Goal: Transaction & Acquisition: Purchase product/service

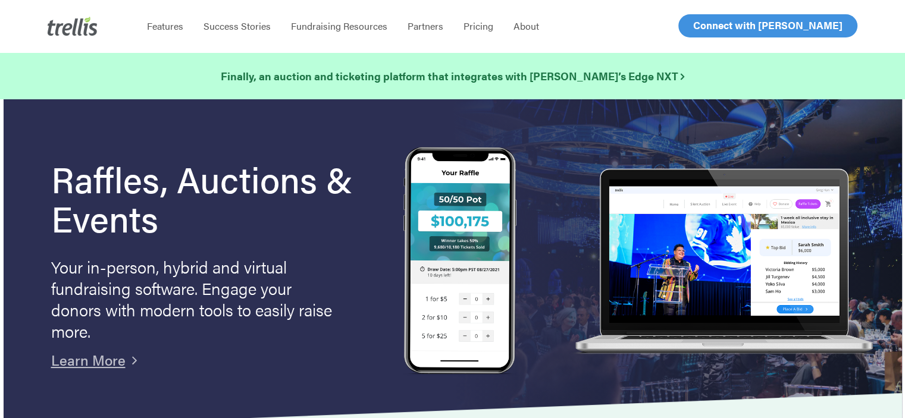
click at [701, 25] on span "Log In" at bounding box center [707, 25] width 29 height 14
click at [702, 30] on span "Log In" at bounding box center [707, 25] width 29 height 14
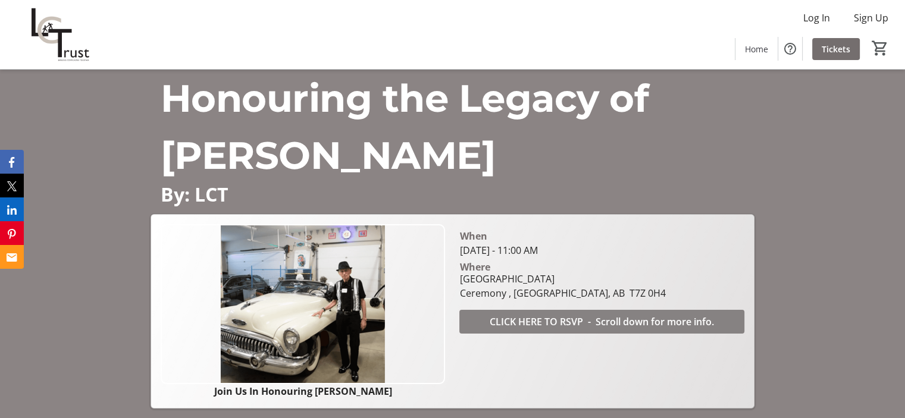
click at [635, 319] on span "CLICK HERE TO RSVP - Scroll down for more info." at bounding box center [602, 322] width 224 height 14
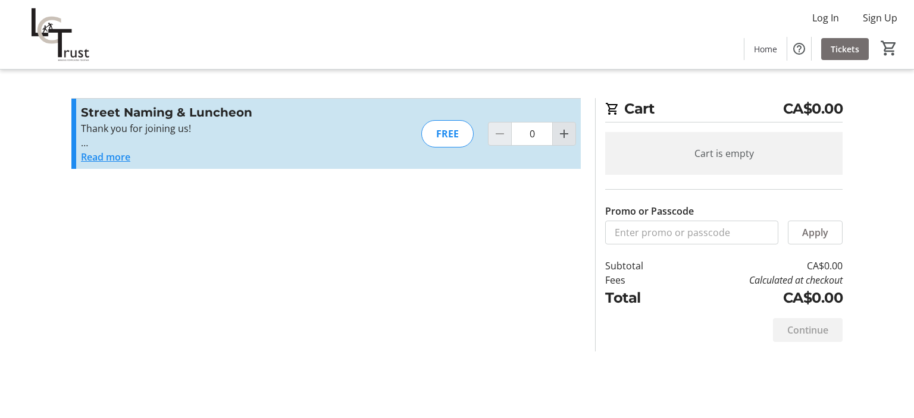
click at [560, 135] on mat-icon "Increment by one" at bounding box center [564, 134] width 14 height 14
type input "2"
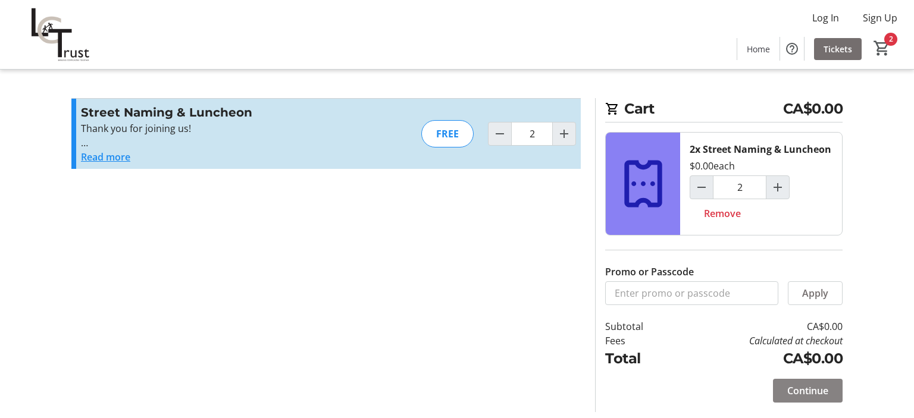
click at [798, 391] on span "Continue" at bounding box center [808, 391] width 41 height 14
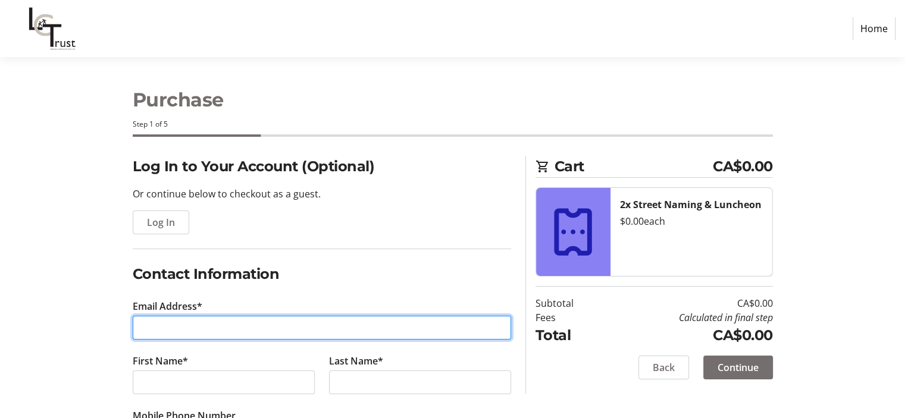
click at [193, 316] on input "Email Address*" at bounding box center [322, 328] width 379 height 24
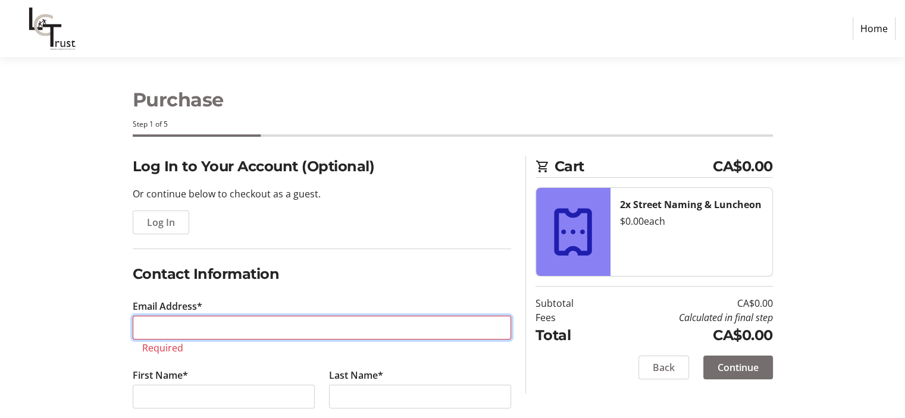
paste input "nleach@gprchamber.ca"
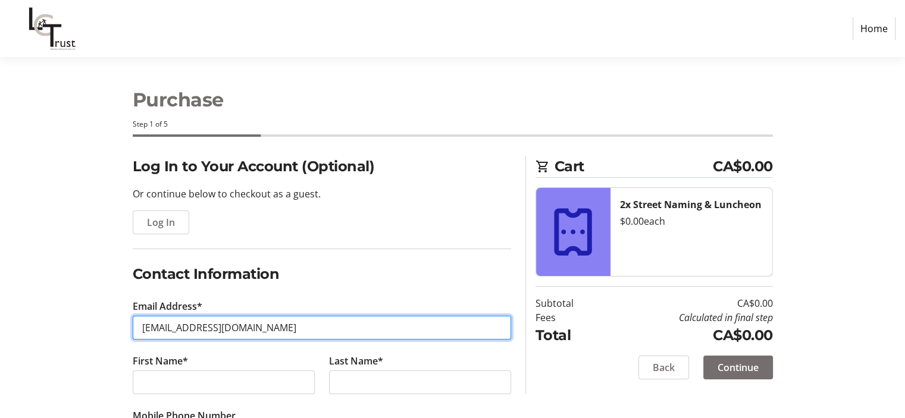
type input "nleach@gprchamber.ca"
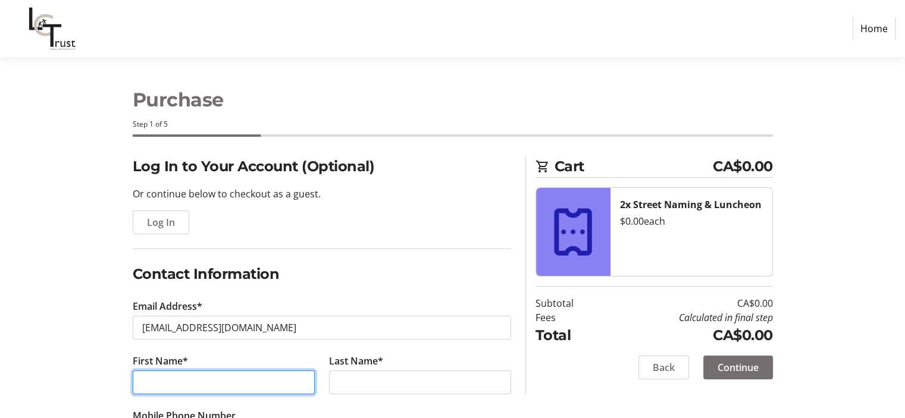
click at [177, 377] on input "First Name*" at bounding box center [224, 383] width 182 height 24
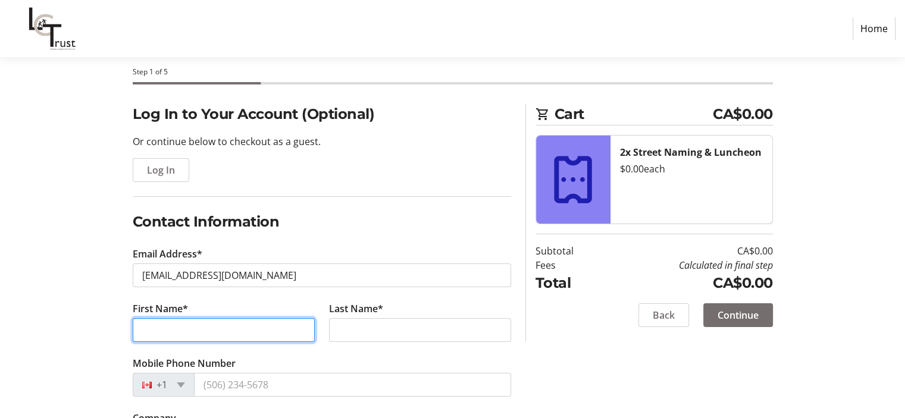
scroll to position [119, 0]
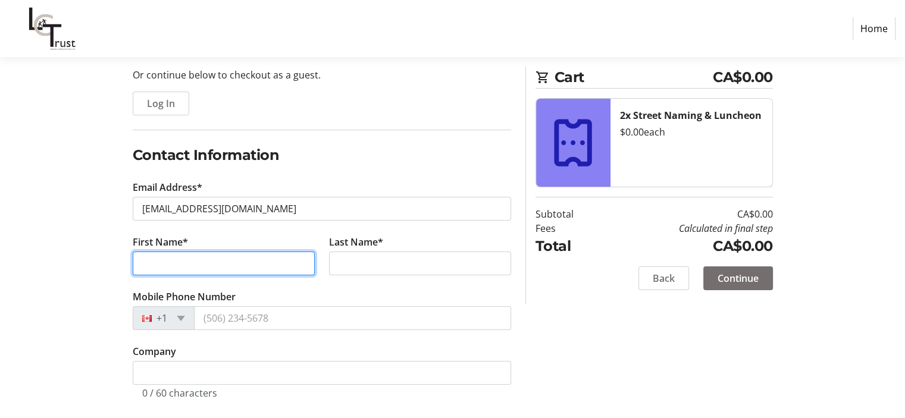
click at [202, 261] on input "First Name*" at bounding box center [224, 264] width 182 height 24
type input "Norm"
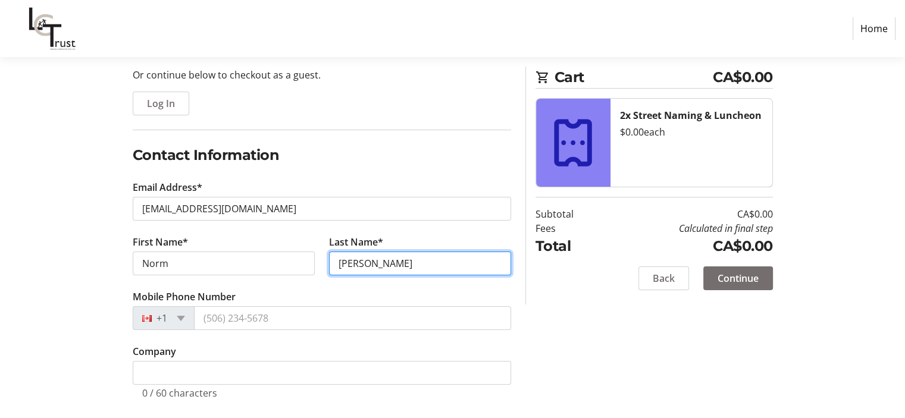
type input "Leach"
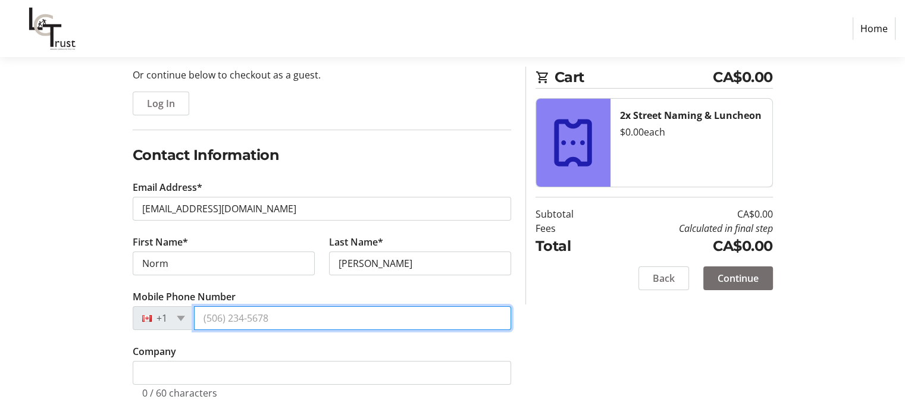
click at [251, 316] on input "Mobile Phone Number" at bounding box center [352, 319] width 317 height 24
paste input "(780) 963-4545"
type input "(780) 963-4545"
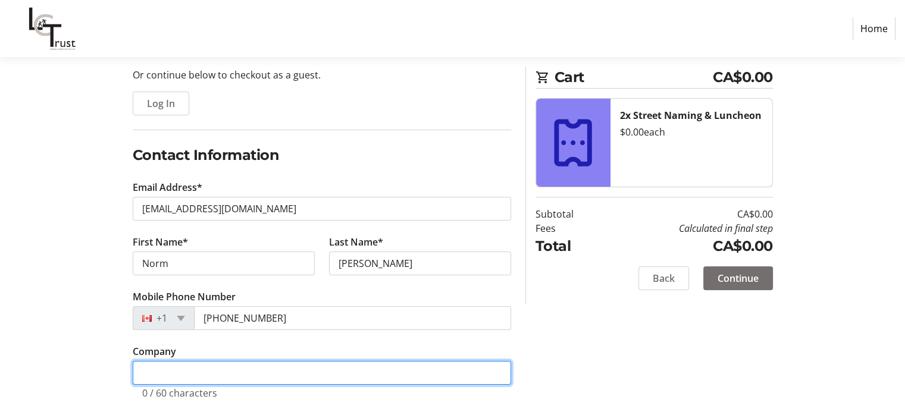
click at [236, 371] on input "Company" at bounding box center [322, 373] width 379 height 24
paste input "Greater Parkland Regional Chamber of Commerce"
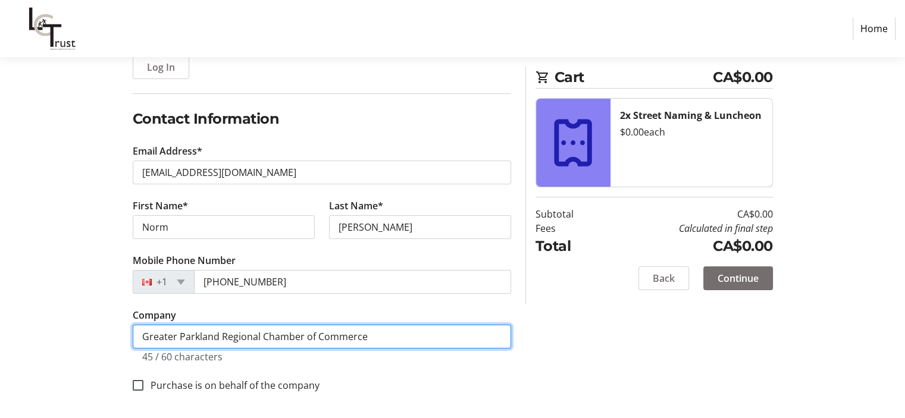
scroll to position [157, 0]
type input "Greater Parkland Regional Chamber of Commerce"
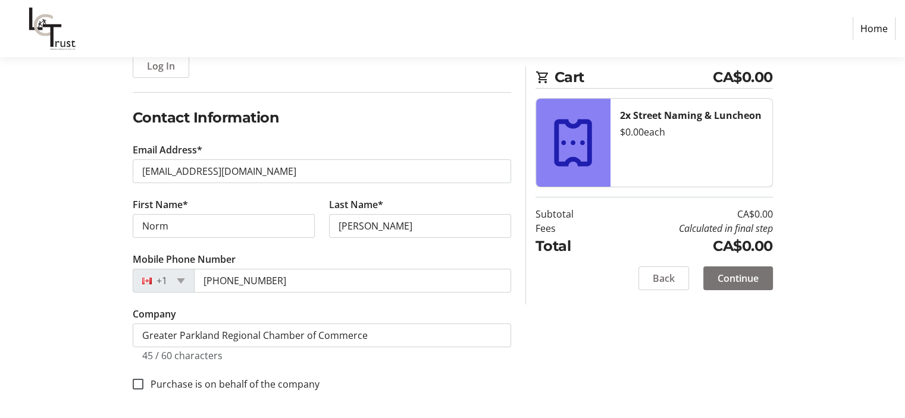
click at [729, 279] on span "Continue" at bounding box center [738, 278] width 41 height 14
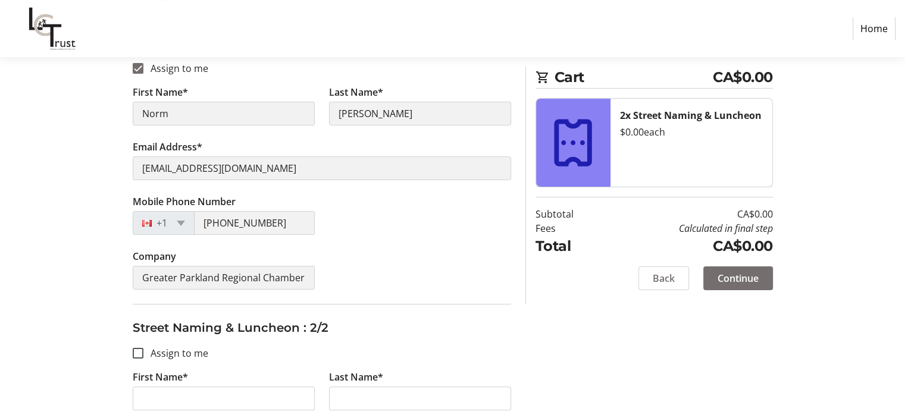
scroll to position [238, 0]
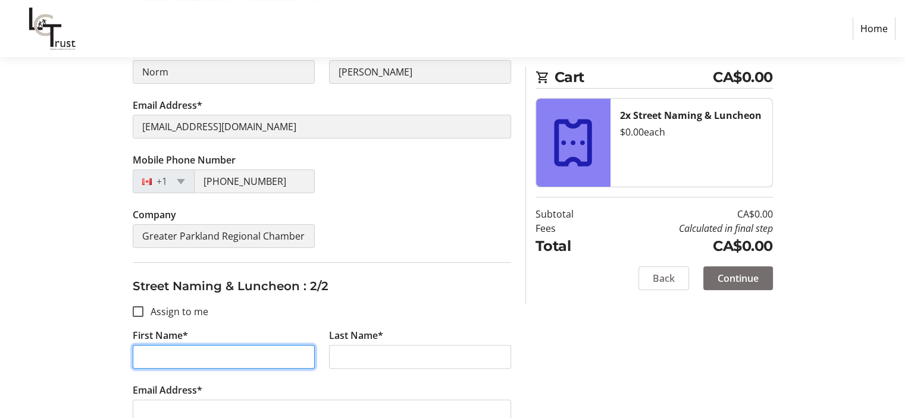
click at [180, 356] on input "First Name*" at bounding box center [224, 357] width 182 height 24
type input "Richard"
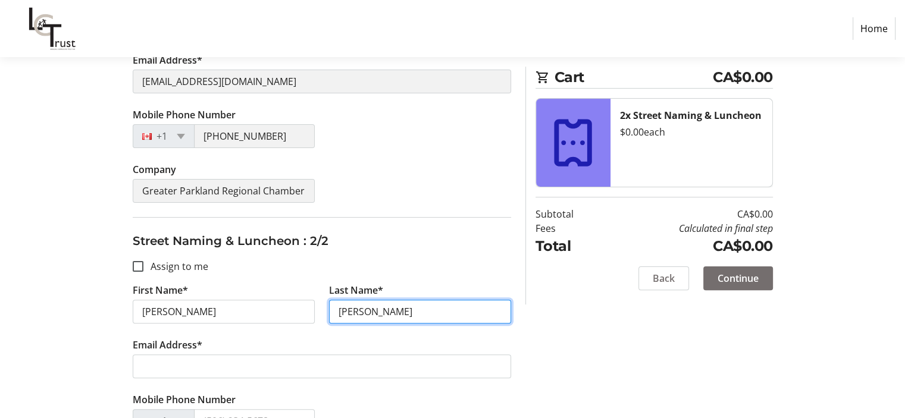
scroll to position [179, 0]
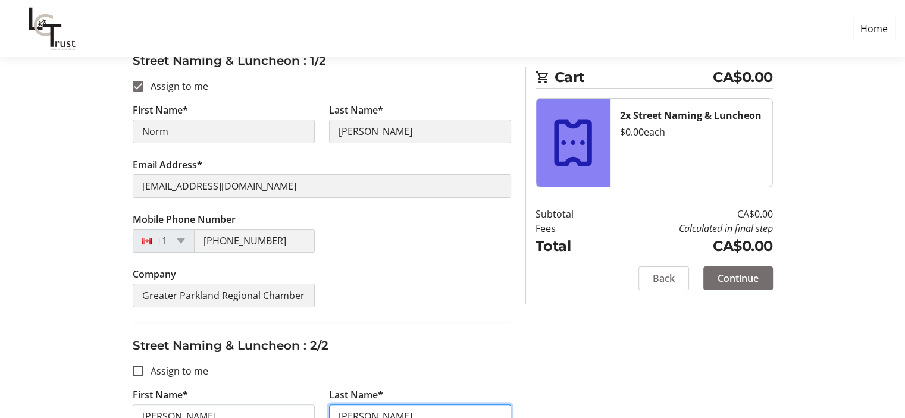
type input "Wong"
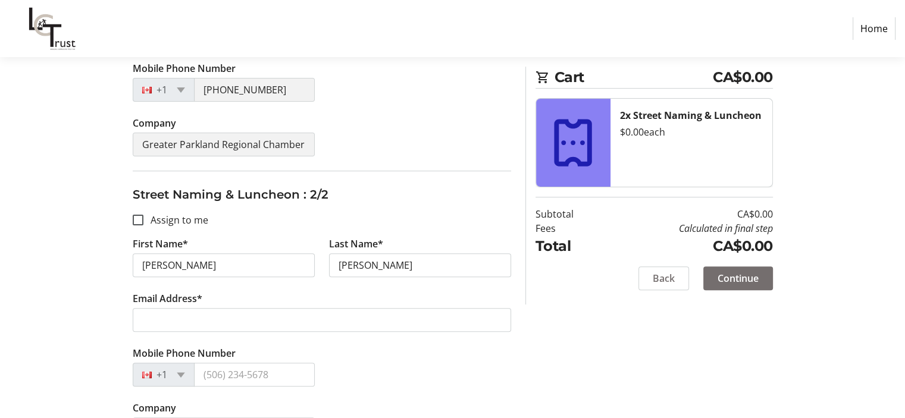
scroll to position [357, 0]
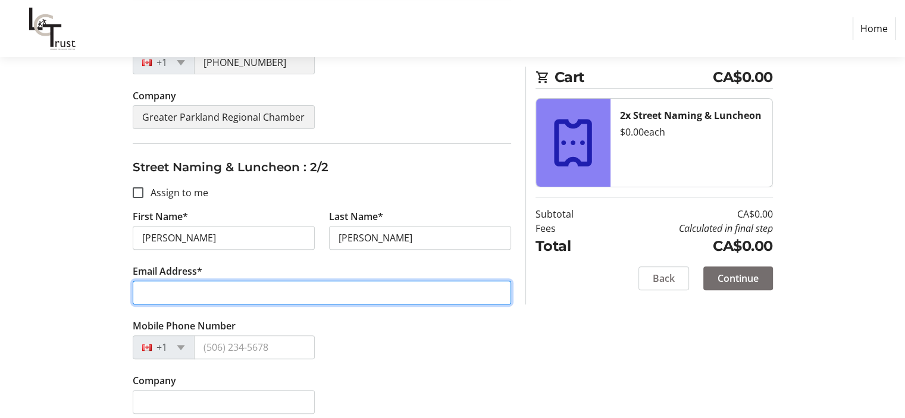
drag, startPoint x: 266, startPoint y: 298, endPoint x: 276, endPoint y: 291, distance: 12.1
click at [267, 297] on input "Email Address*" at bounding box center [322, 293] width 379 height 24
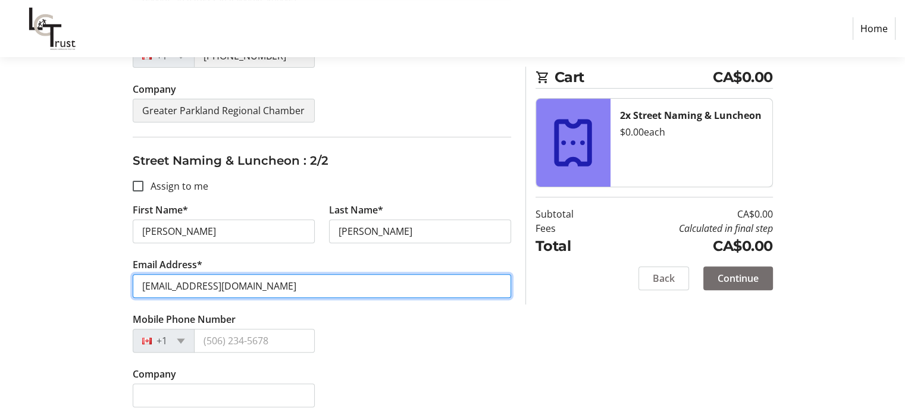
scroll to position [366, 0]
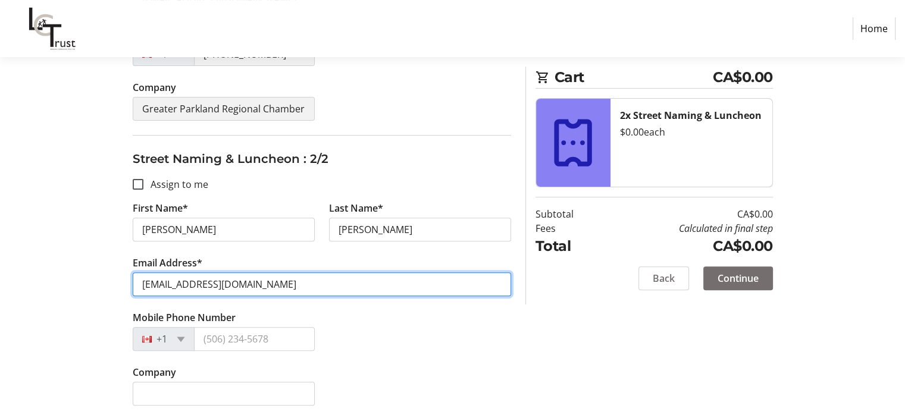
type input "nleach@gprchamber.ca"
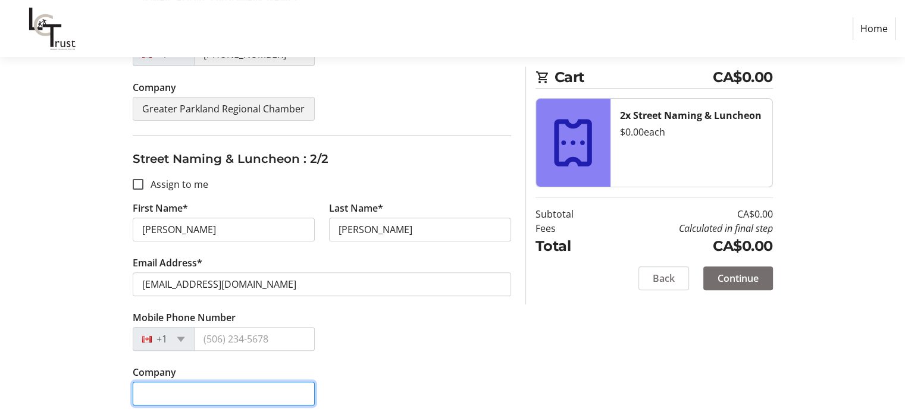
click at [282, 392] on input "Company" at bounding box center [224, 394] width 182 height 24
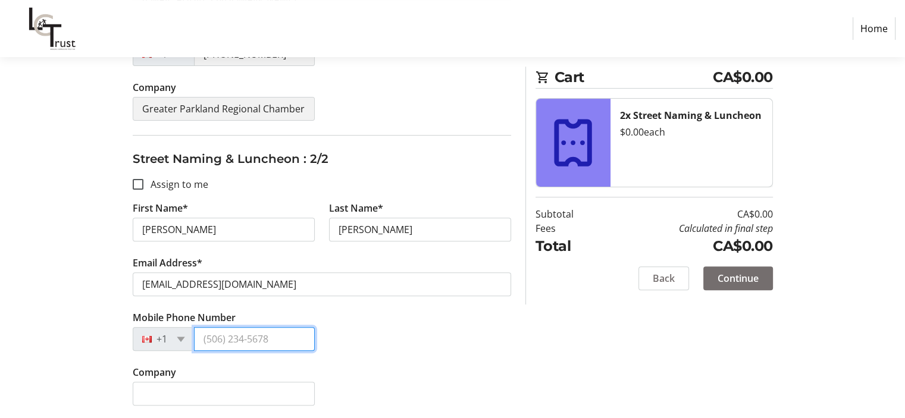
click at [232, 339] on input "Mobile Phone Number" at bounding box center [254, 339] width 121 height 24
type input "(780) 963-4545"
click at [742, 285] on span "Continue" at bounding box center [738, 278] width 41 height 14
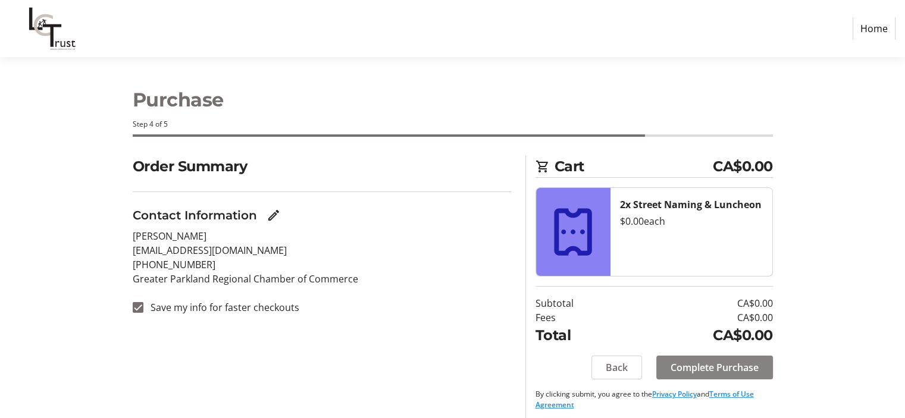
click at [732, 372] on span "Complete Purchase" at bounding box center [715, 368] width 88 height 14
